Goal: Task Accomplishment & Management: Manage account settings

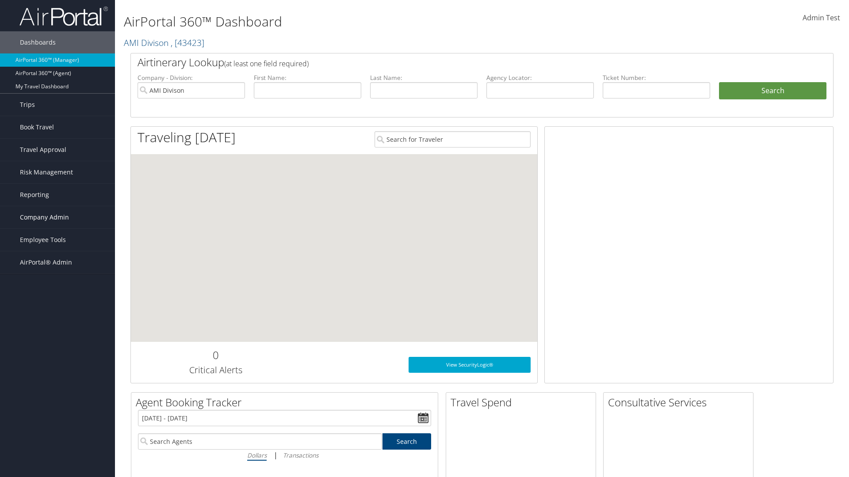
click at [57, 217] on span "Company Admin" at bounding box center [44, 217] width 49 height 22
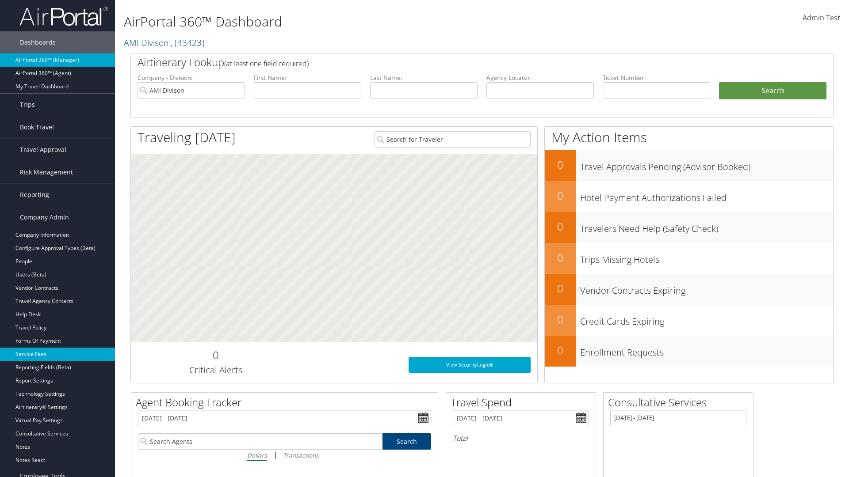
click at [57, 354] on link "Service Fees" at bounding box center [57, 354] width 115 height 13
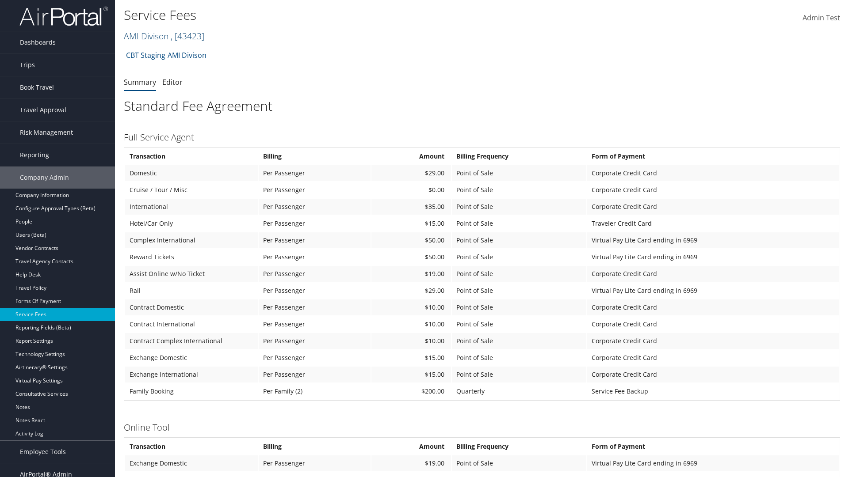
click at [145, 36] on link "AMI Divison , [ 43423 ]" at bounding box center [164, 36] width 80 height 12
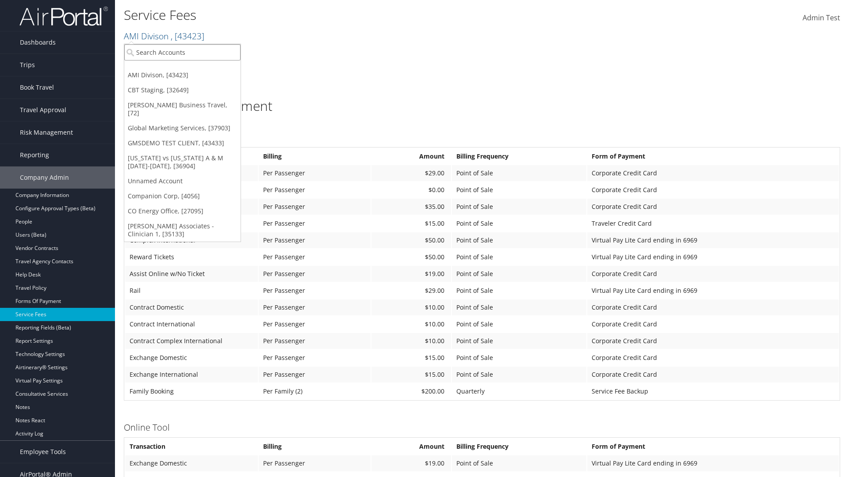
click at [182, 52] on input "search" at bounding box center [182, 52] width 116 height 16
type input "[PERSON_NAME] Business Travel"
click at [194, 69] on div "Christopherson Business Travel (C10001), [72]" at bounding box center [194, 69] width 151 height 8
